Goal: Task Accomplishment & Management: Manage account settings

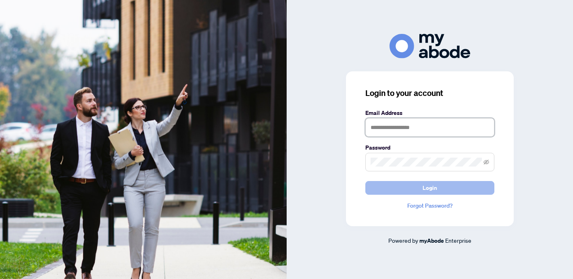
type input "**********"
click at [432, 187] on span "Login" at bounding box center [430, 187] width 15 height 13
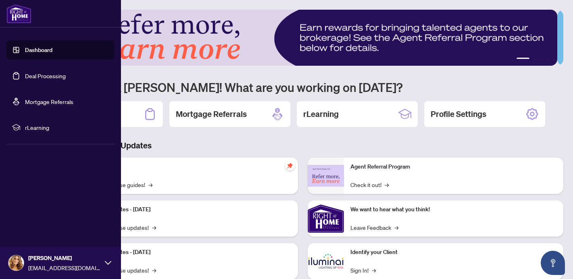
click at [40, 52] on link "Dashboard" at bounding box center [38, 49] width 27 height 7
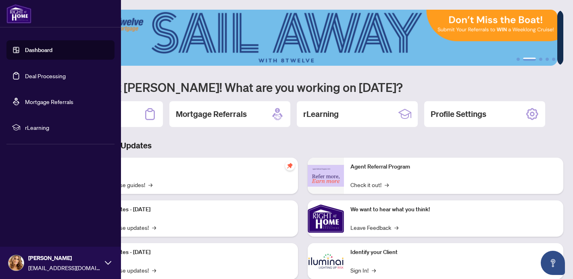
click at [25, 77] on link "Deal Processing" at bounding box center [45, 75] width 41 height 7
